Goal: Task Accomplishment & Management: Manage account settings

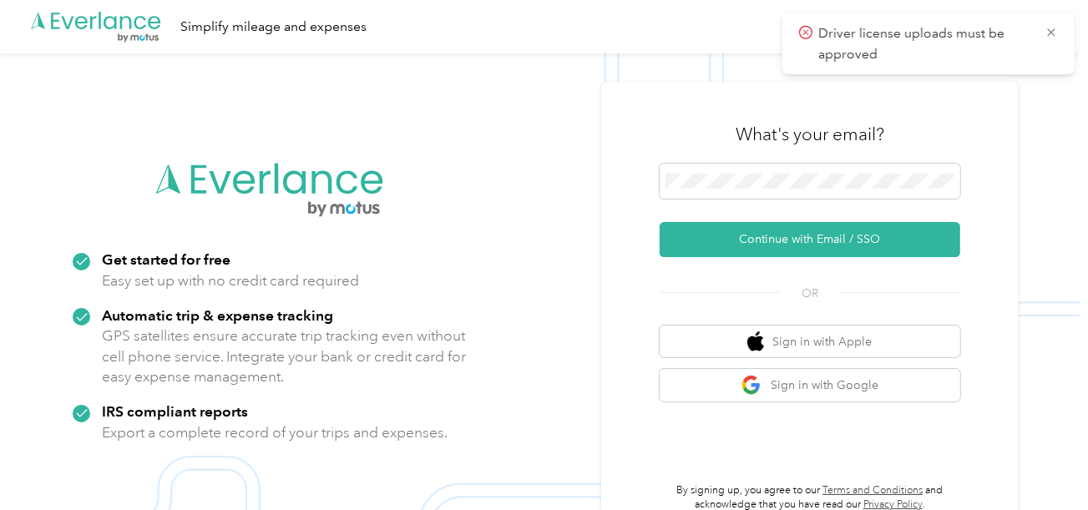
click at [732, 161] on div "What's your email?" at bounding box center [810, 134] width 301 height 58
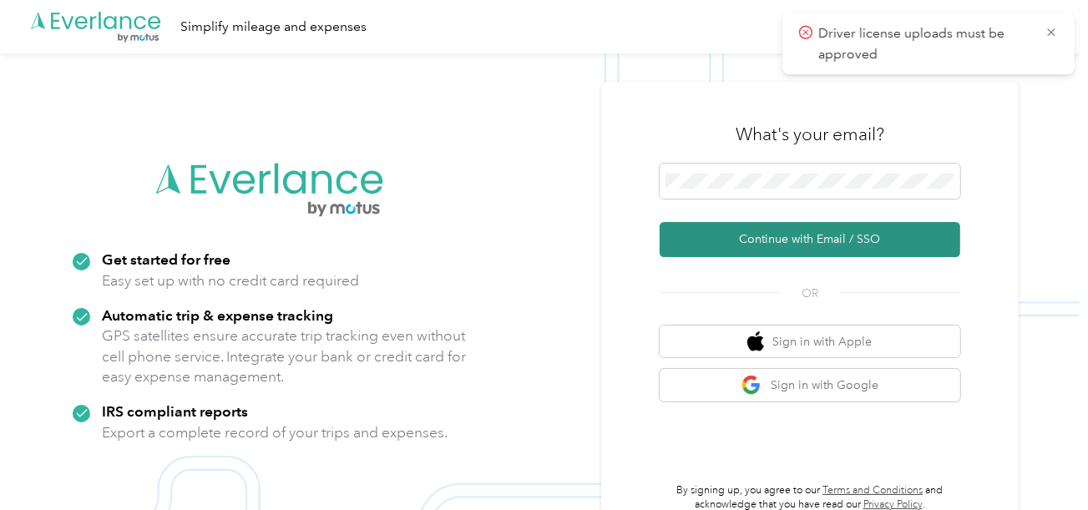
click at [742, 239] on button "Continue with Email / SSO" at bounding box center [810, 239] width 301 height 35
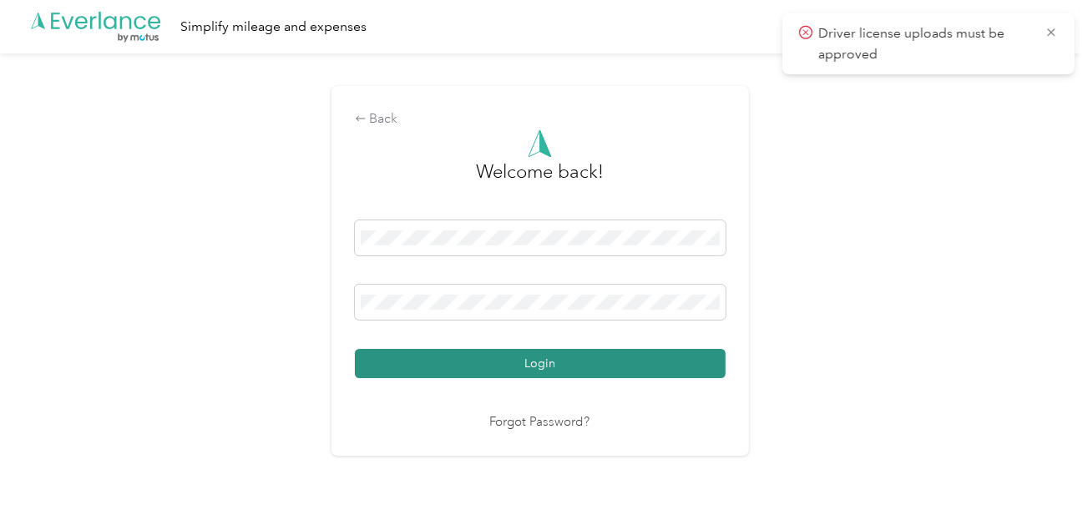
click at [661, 369] on button "Login" at bounding box center [540, 363] width 371 height 29
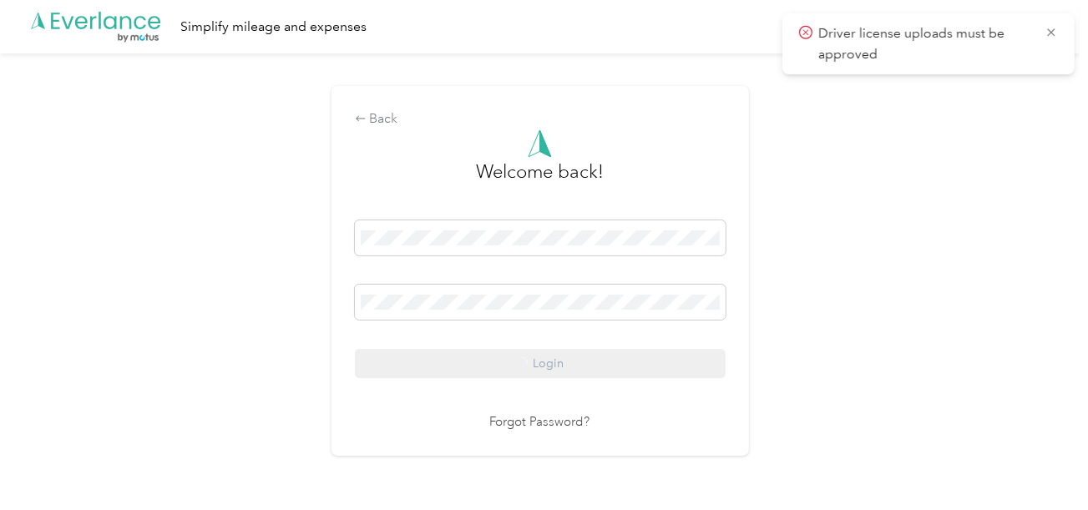
click at [806, 336] on div "Back Welcome back! Login Forgot Password?" at bounding box center [540, 277] width 1080 height 449
click at [1050, 36] on icon at bounding box center [1051, 32] width 13 height 15
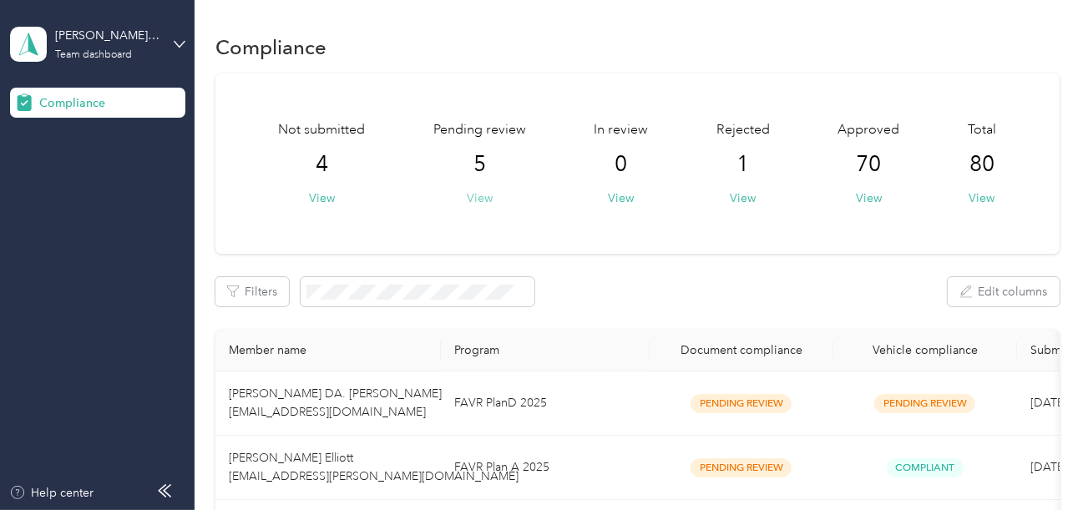
click at [471, 196] on button "View" at bounding box center [480, 199] width 26 height 18
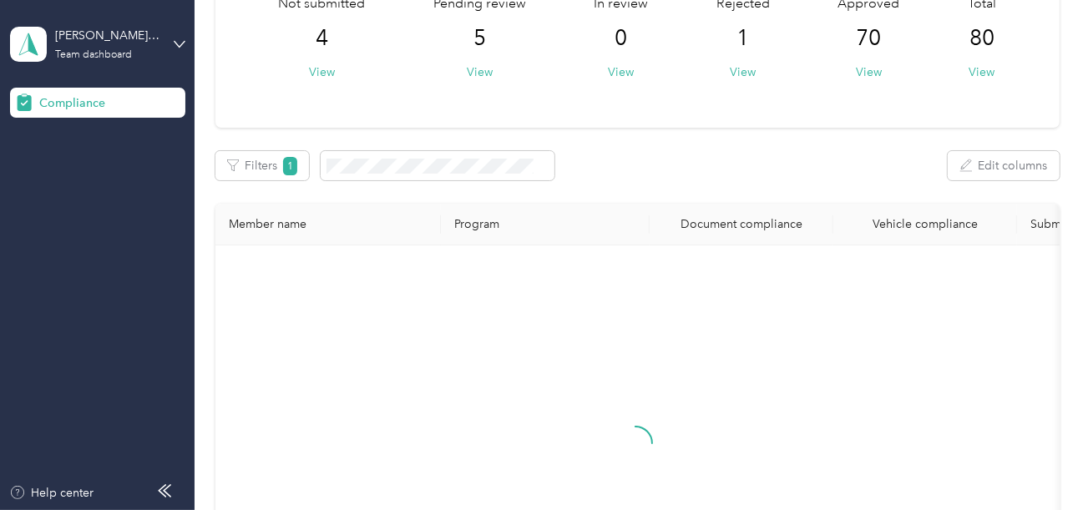
scroll to position [334, 0]
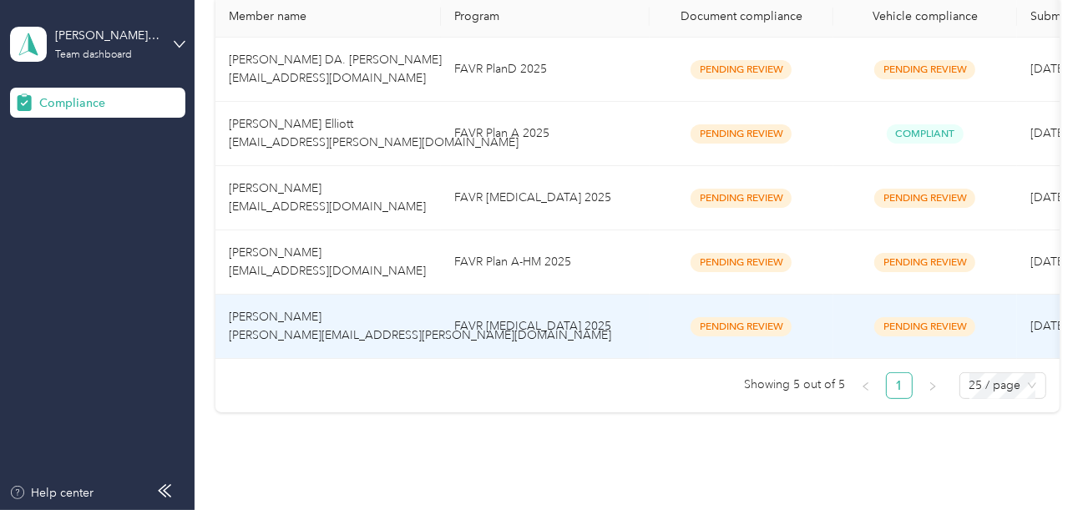
click at [445, 324] on td "FAVR [MEDICAL_DATA] 2025" at bounding box center [545, 327] width 209 height 64
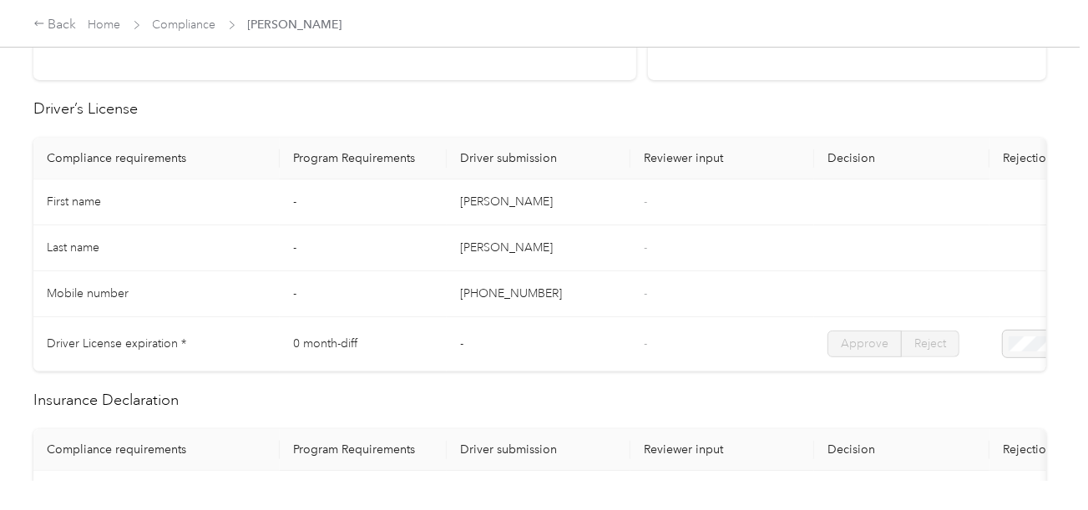
scroll to position [251, 0]
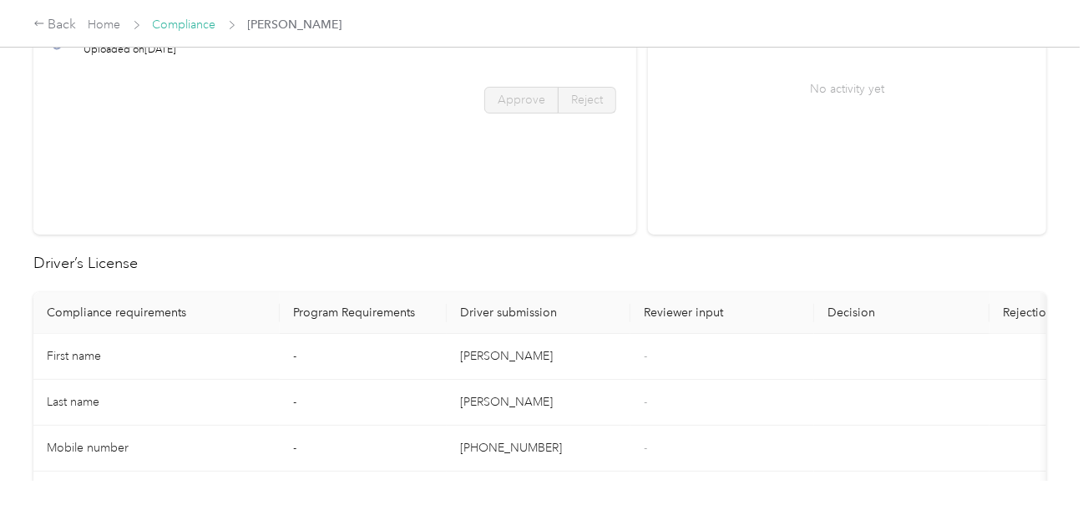
click at [182, 26] on link "Compliance" at bounding box center [184, 25] width 63 height 14
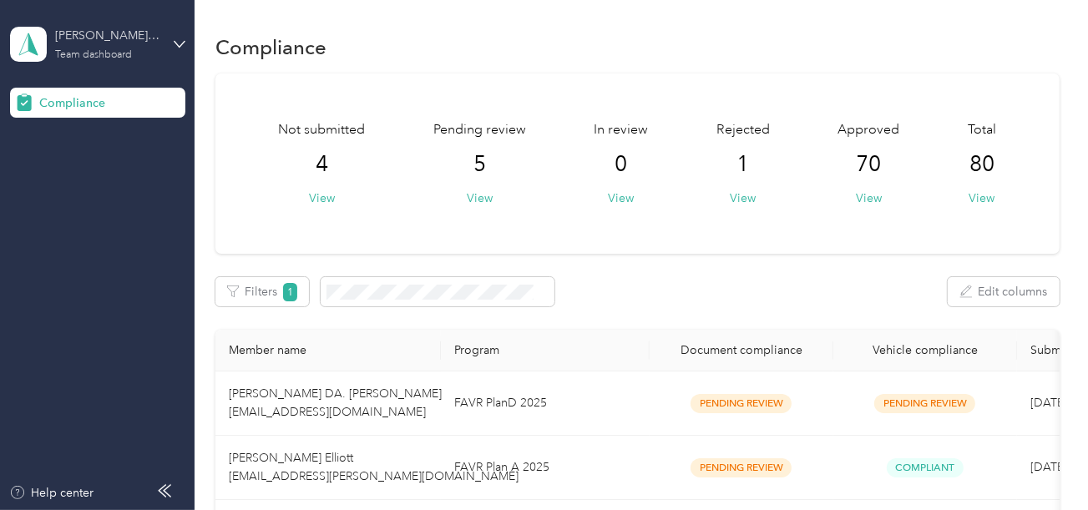
click at [106, 43] on div "[PERSON_NAME] Distributors" at bounding box center [107, 36] width 104 height 18
click at [69, 169] on div "Log out" at bounding box center [56, 175] width 64 height 18
